Goal: Understand process/instructions: Learn how to perform a task or action

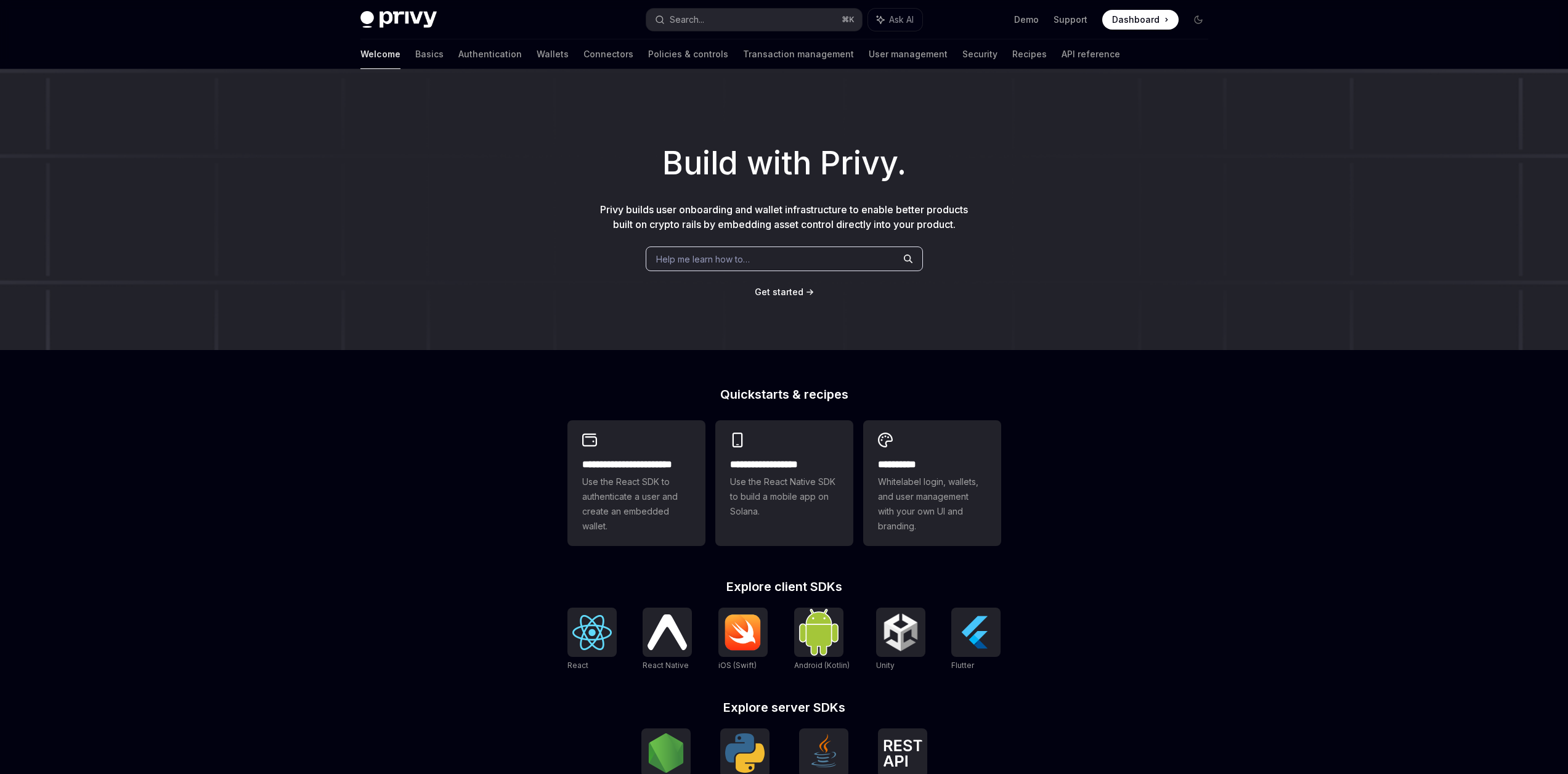
click at [1130, 19] on span "Dashboard" at bounding box center [1135, 19] width 47 height 12
